Goal: Task Accomplishment & Management: Complete application form

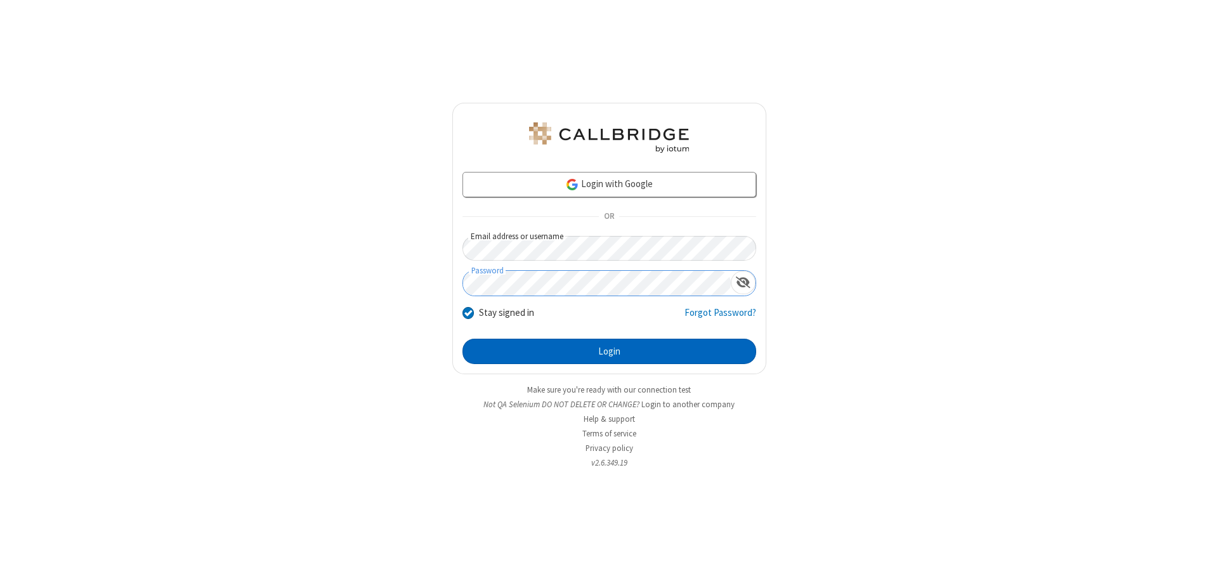
click at [609, 351] on button "Login" at bounding box center [609, 351] width 294 height 25
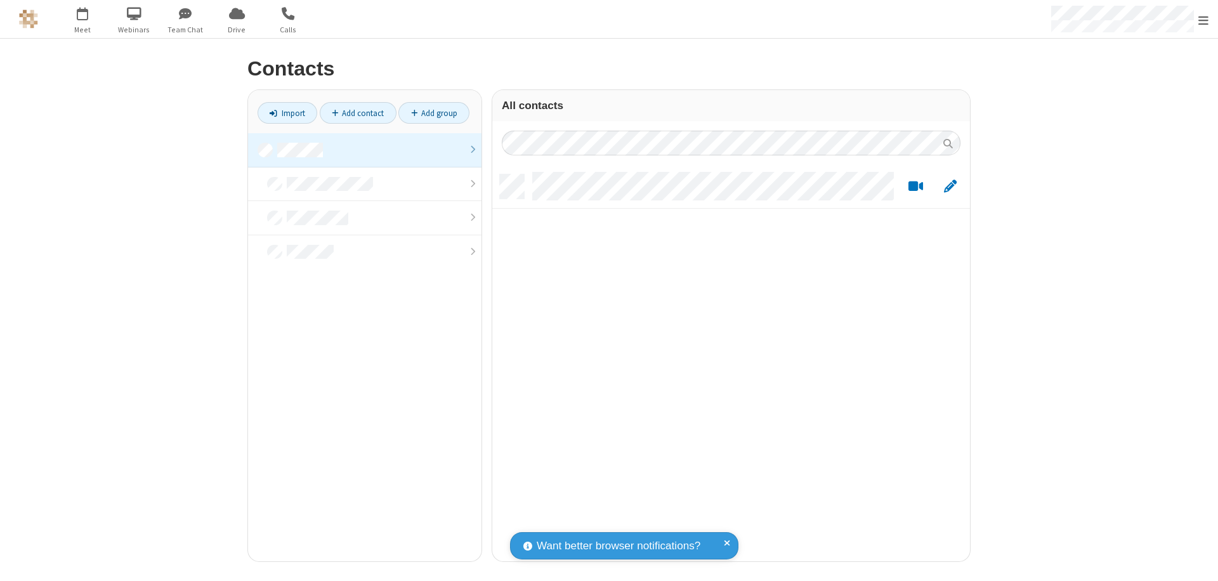
click at [365, 150] on link at bounding box center [364, 150] width 233 height 34
click at [358, 113] on link "Add contact" at bounding box center [358, 113] width 77 height 22
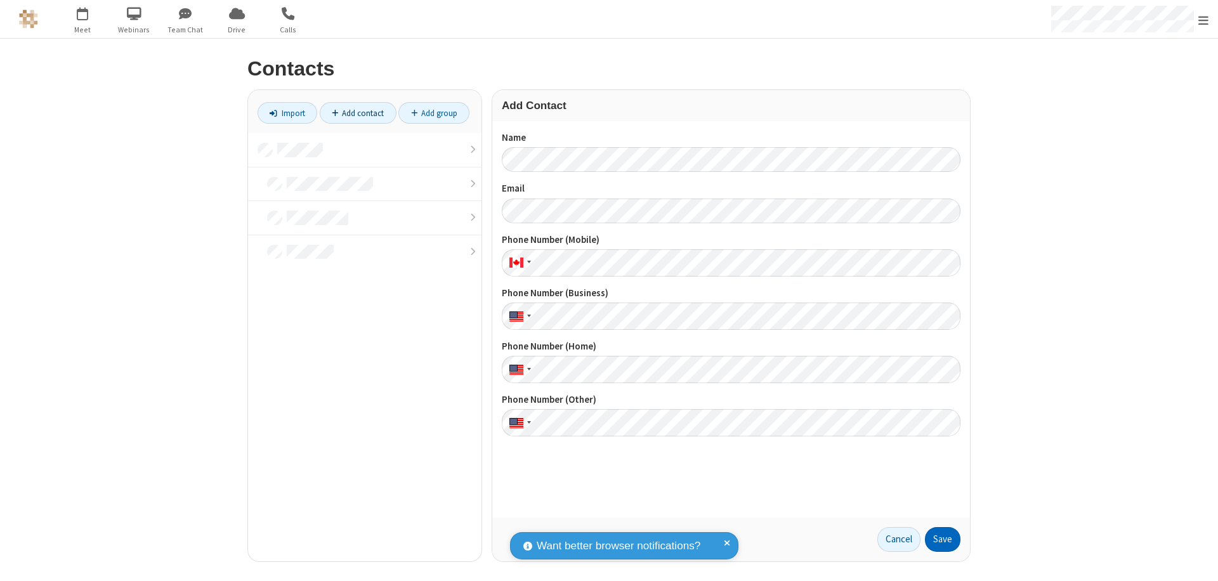
click at [943, 539] on button "Save" at bounding box center [943, 539] width 36 height 25
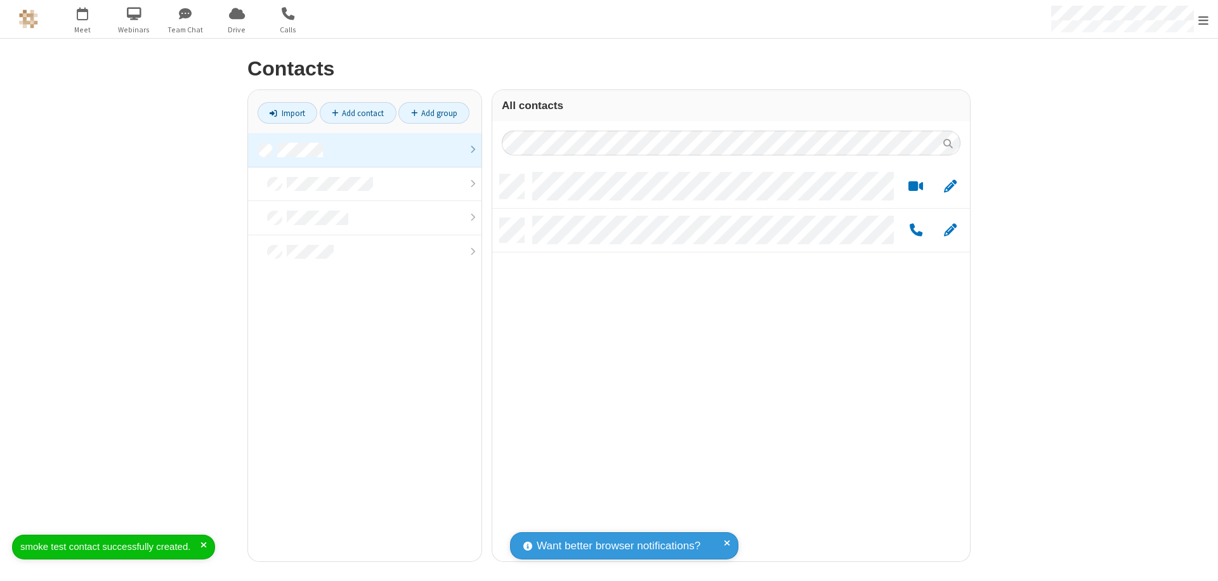
scroll to position [387, 468]
click at [358, 113] on link "Add contact" at bounding box center [358, 113] width 77 height 22
